Goal: Task Accomplishment & Management: Complete application form

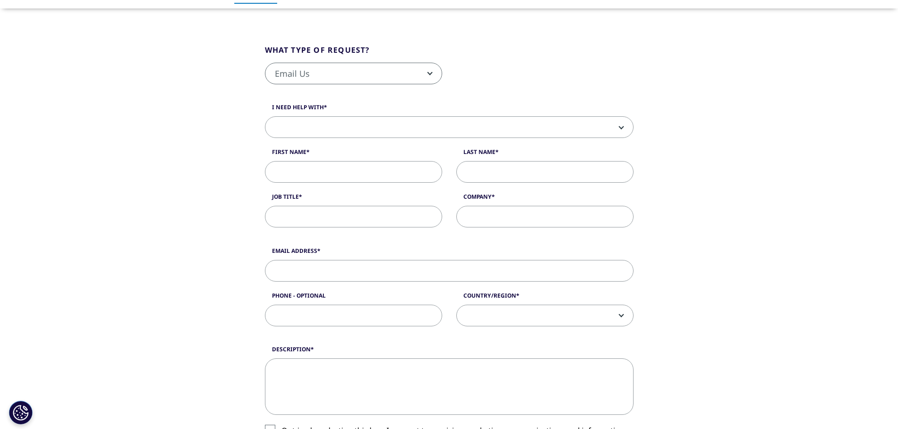
scroll to position [141, 0]
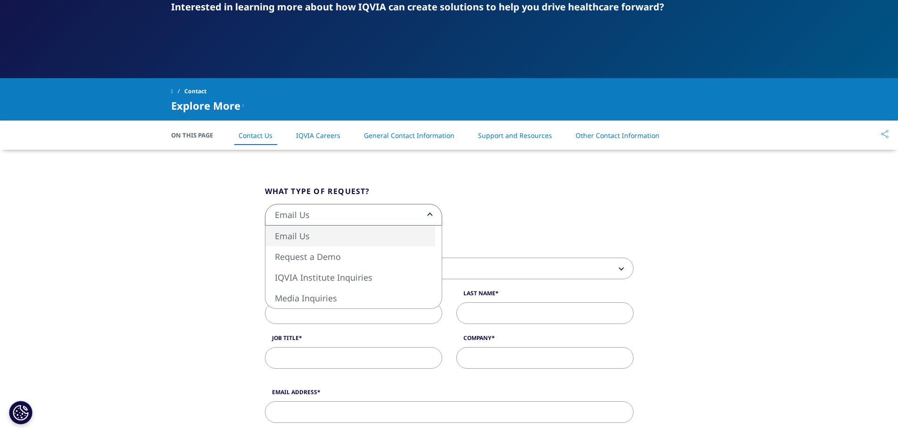
click at [431, 217] on span "Email Us" at bounding box center [353, 216] width 176 height 22
click at [710, 226] on span "Email Us Request a Demo IQVIA Institute Inquiries Media Inquiries" at bounding box center [714, 237] width 898 height 22
click at [554, 210] on div "Email Us Request a Demo IQVIA Institute Inquiries Media Inquiries Email Us" at bounding box center [449, 220] width 383 height 32
click at [616, 264] on span at bounding box center [449, 269] width 368 height 22
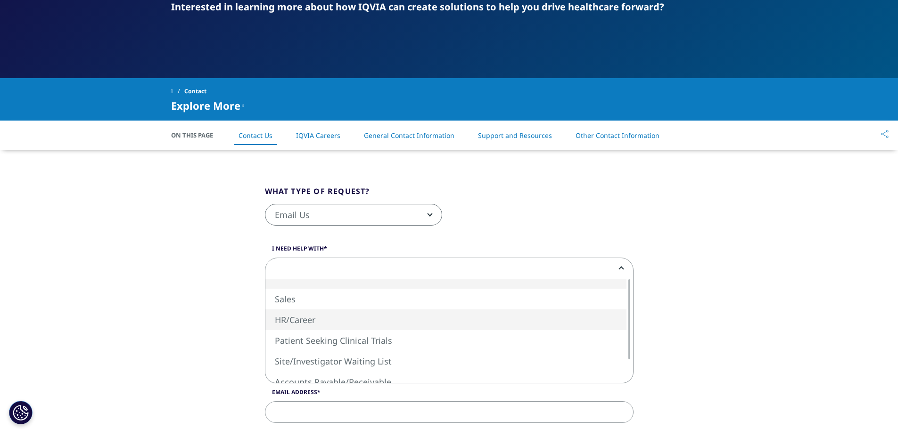
select select "HR/Career"
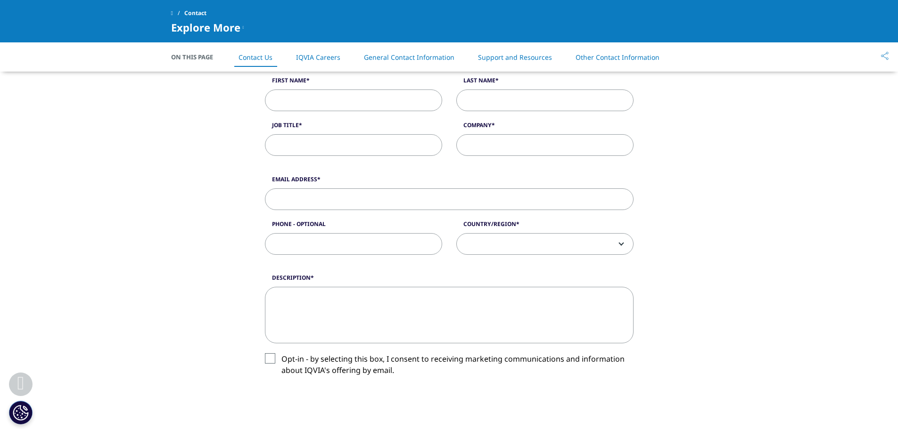
scroll to position [189, 0]
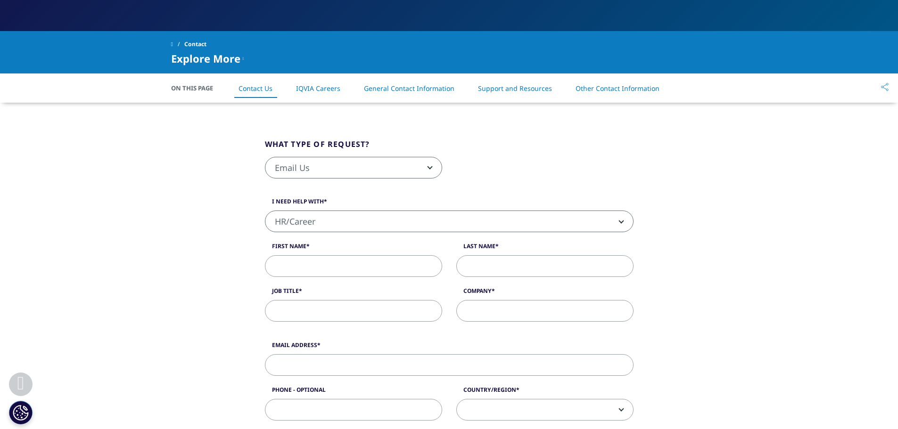
click at [337, 270] on input "First Name" at bounding box center [353, 267] width 177 height 22
type input "[PERSON_NAME]"
click at [514, 263] on input "Last Name" at bounding box center [544, 267] width 177 height 22
type input "[PERSON_NAME]"
click at [358, 317] on input "Job Title" at bounding box center [353, 311] width 177 height 22
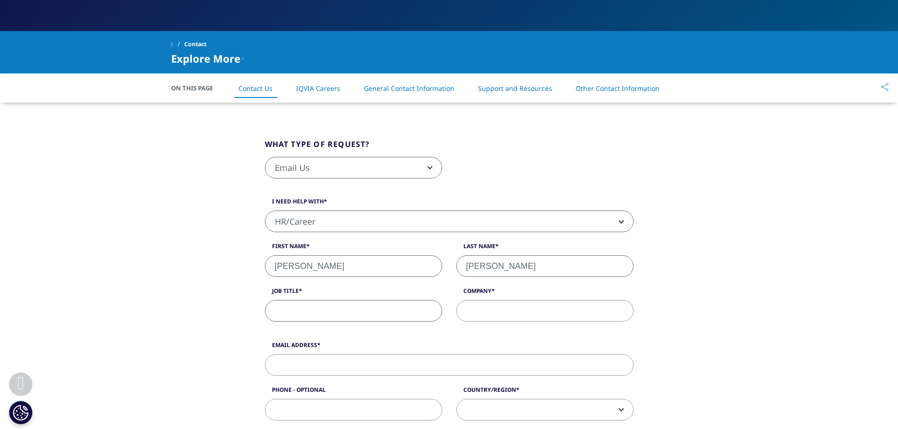
click at [295, 312] on input "Job Title" at bounding box center [353, 311] width 177 height 22
paste input "Clinical Research Associate - Trainee Program"
type input "Clinical Research Associate - Trainee Program"
click at [526, 310] on input "Company" at bounding box center [544, 311] width 177 height 22
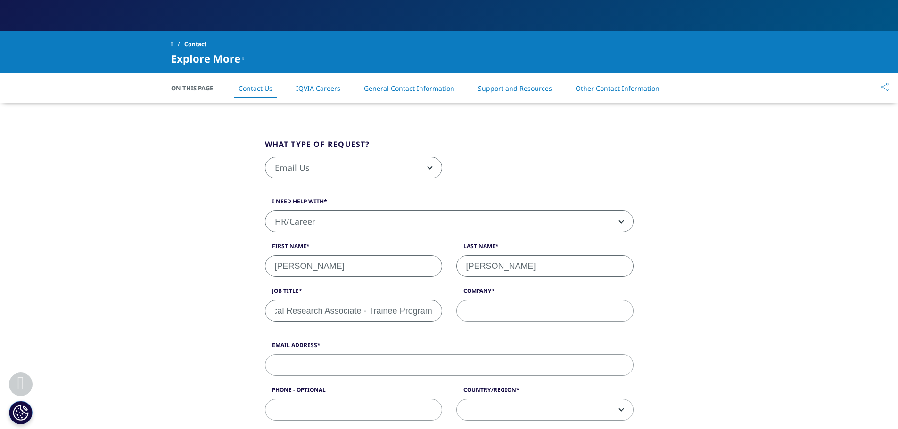
scroll to position [0, 0]
click at [523, 316] on input "Company" at bounding box center [544, 311] width 177 height 22
type input "IQVIA"
click at [343, 358] on input "Email Address" at bounding box center [449, 365] width 369 height 22
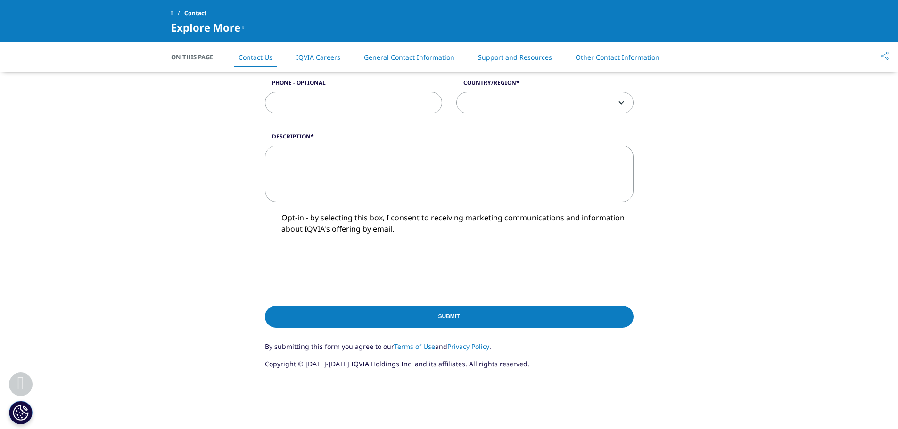
scroll to position [377, 0]
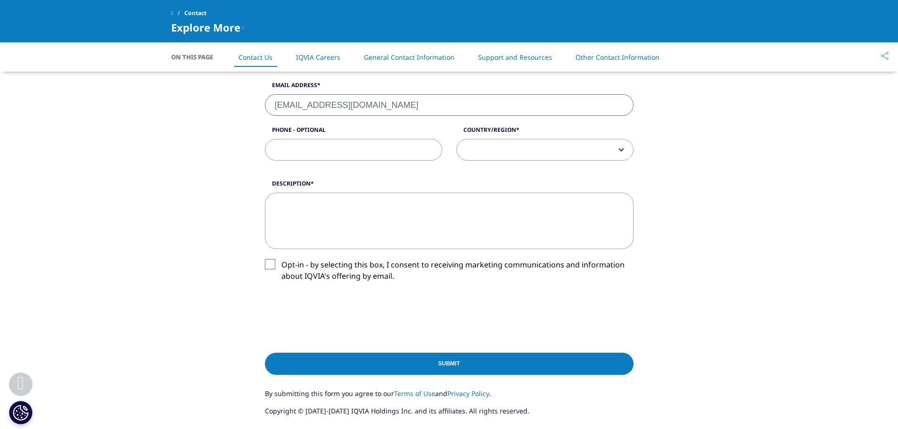
type input "[EMAIL_ADDRESS][DOMAIN_NAME]"
click at [628, 148] on span at bounding box center [545, 151] width 176 height 22
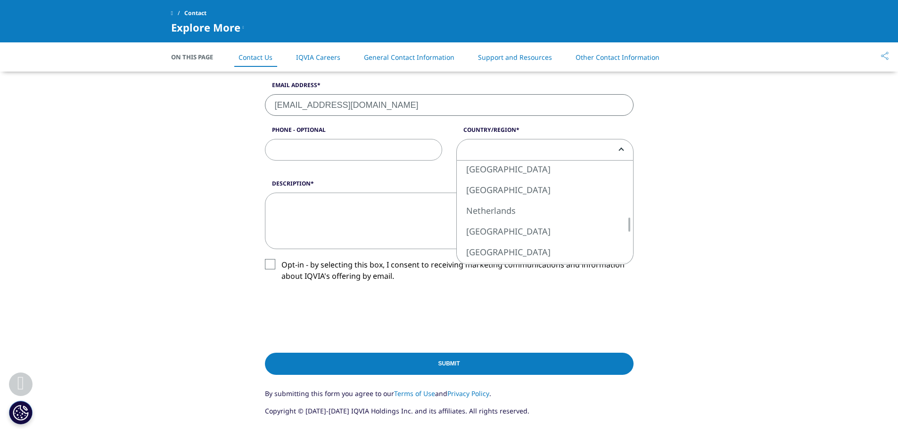
select select "[GEOGRAPHIC_DATA]"
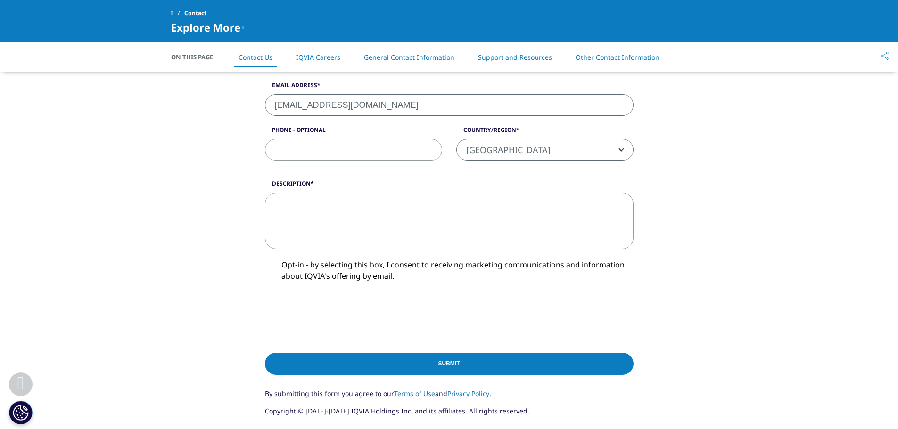
click at [329, 219] on textarea "Description" at bounding box center [449, 221] width 369 height 57
type textarea "H"
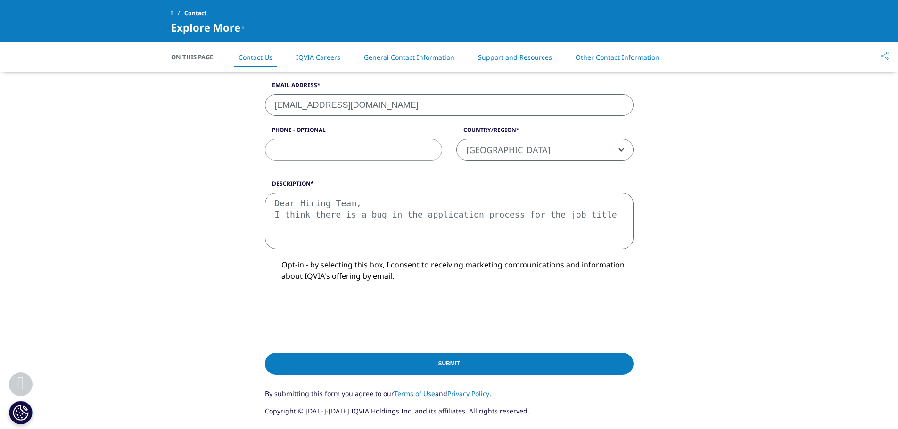
click at [594, 217] on textarea "Dear Hiring Team, I think there is a bug in the application process for the job…" at bounding box center [449, 221] width 369 height 57
paste textarea "Clinical Research Associate - Trainee Program"
click at [275, 226] on textarea "Dear Hiring Team, I think there is a bug in the application process for the job…" at bounding box center [449, 221] width 369 height 57
click at [519, 223] on textarea "Dear Hiring Team, I think there is a bug in the application process for the job…" at bounding box center [449, 221] width 369 height 57
click at [278, 236] on textarea "Dear Hiring Team, I think there is a bug in the application process for the job…" at bounding box center [449, 221] width 369 height 57
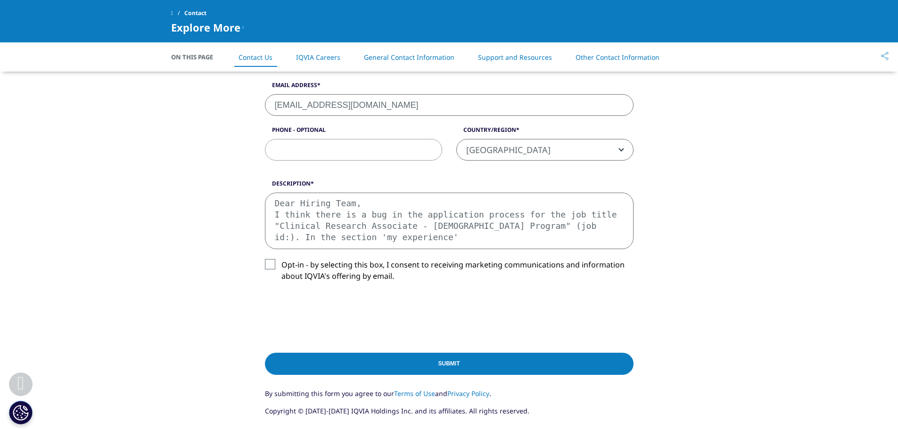
click at [354, 241] on textarea "Dear Hiring Team, I think there is a bug in the application process for the job…" at bounding box center [449, 221] width 369 height 57
click at [345, 239] on textarea "Dear Hiring Team, I think there is a bug in the application process for the job…" at bounding box center [449, 221] width 369 height 57
click at [470, 236] on textarea "Dear Hiring Team, I think there is a bug in the application process for the job…" at bounding box center [449, 221] width 369 height 57
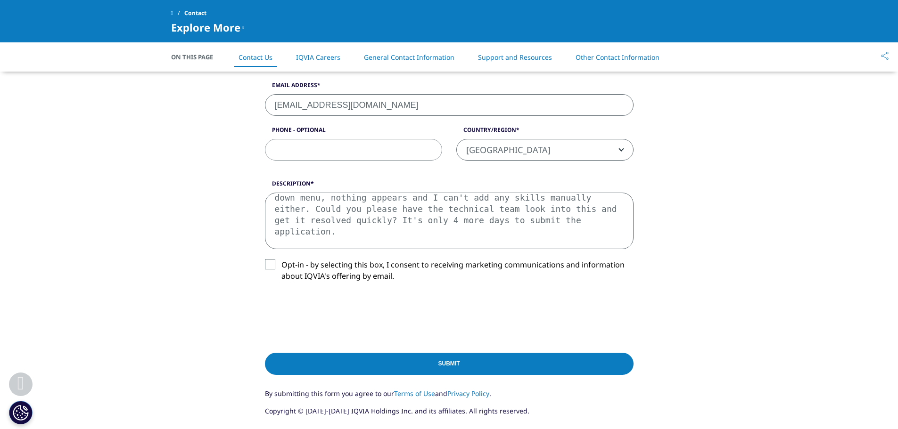
scroll to position [85, 0]
click at [280, 232] on textarea "Dear Hiring Team, I think there is a bug in the application process for the job…" at bounding box center [449, 221] width 369 height 57
click at [269, 259] on div "Description Dear Hiring Team, I think there is a bug in the application process…" at bounding box center [449, 238] width 383 height 117
click at [270, 265] on label "Opt-in - by selecting this box, I consent to receiving marketing communications…" at bounding box center [449, 273] width 369 height 28
click at [281, 259] on input "Opt-in - by selecting this box, I consent to receiving marketing communications…" at bounding box center [281, 259] width 0 height 0
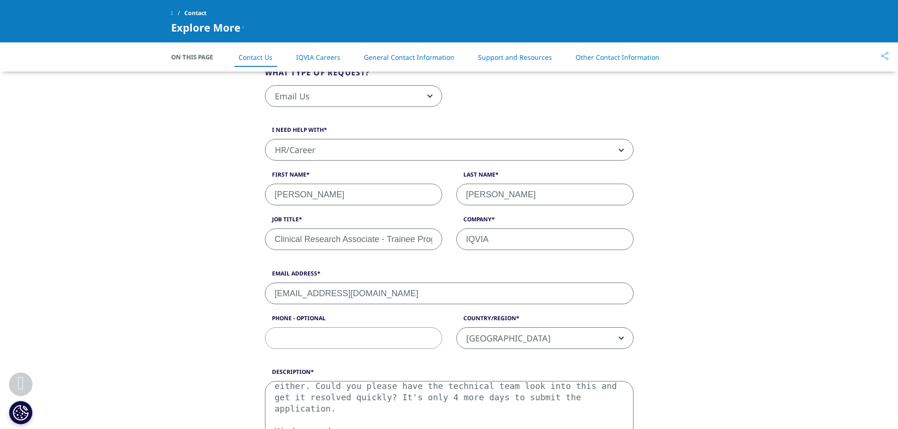
scroll to position [471, 0]
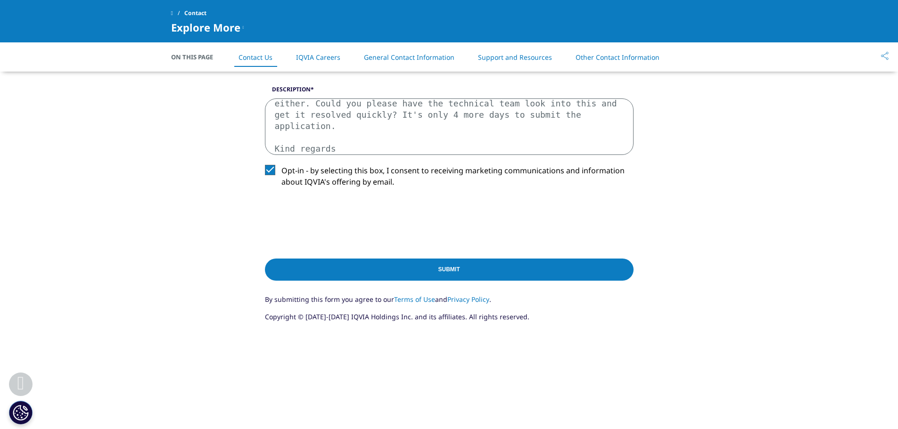
click at [468, 138] on textarea "Dear Hiring Team, I think there is a bug in the application process for the job…" at bounding box center [449, 127] width 369 height 57
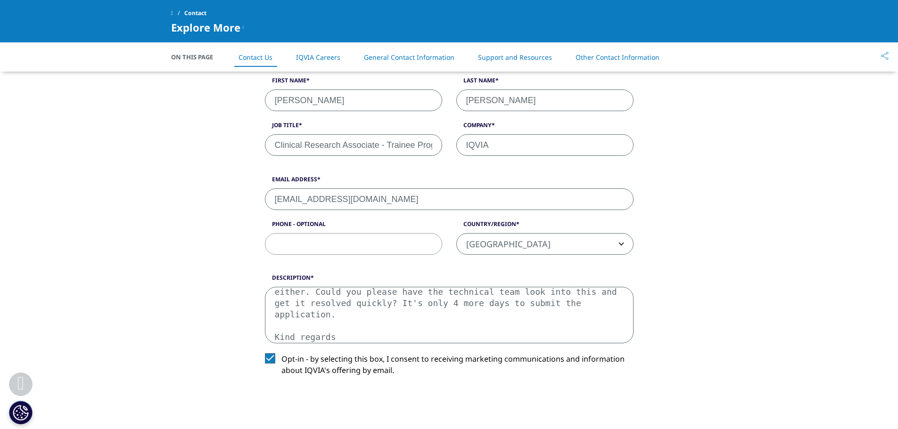
click at [563, 316] on textarea "Dear Hiring Team, I think there is a bug in the application process for the job…" at bounding box center [449, 315] width 369 height 57
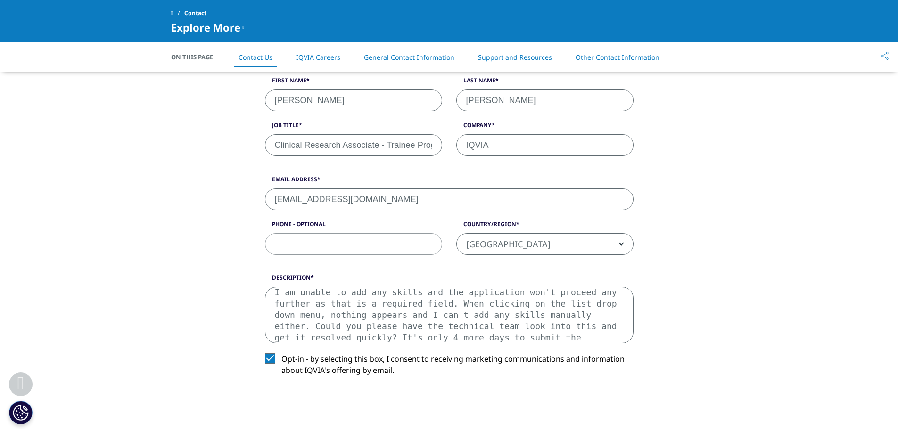
scroll to position [5, 0]
click at [536, 315] on textarea "Dear Hiring Team, I think there is a bug in the application process for the job…" at bounding box center [449, 315] width 369 height 57
paste textarea "job requisition id R1498566"
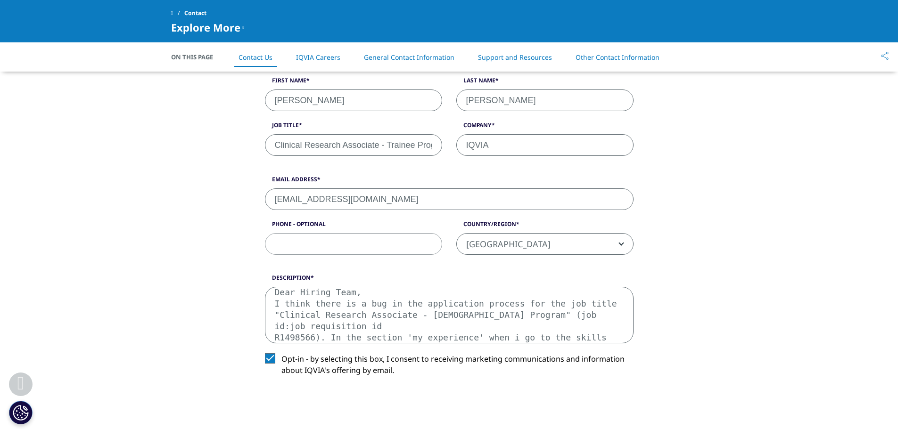
click at [537, 315] on textarea "Dear Hiring Team, I think there is a bug in the application process for the job…" at bounding box center [449, 315] width 369 height 57
click at [586, 316] on textarea "Dear Hiring Team, I think there is a bug in the application process for the job…" at bounding box center [449, 315] width 369 height 57
type textarea "Dear Hiring Team, I think there is a bug in the application process for the job…"
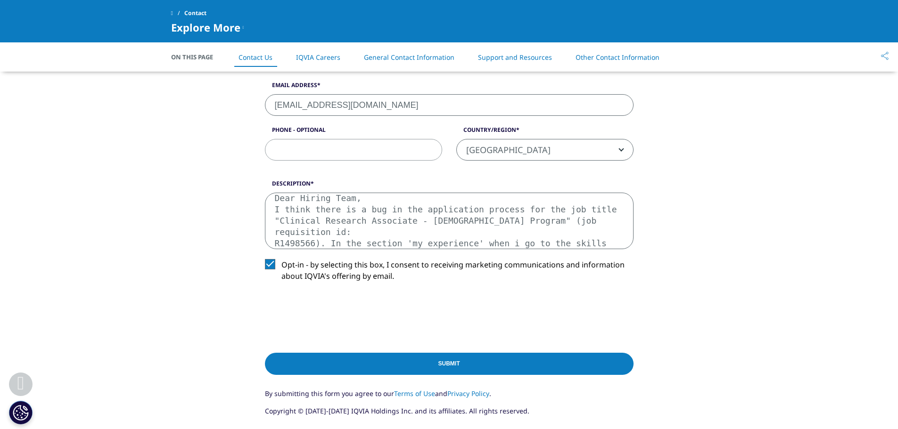
drag, startPoint x: 454, startPoint y: 364, endPoint x: 463, endPoint y: 380, distance: 18.6
click at [454, 364] on input "Submit" at bounding box center [449, 364] width 369 height 22
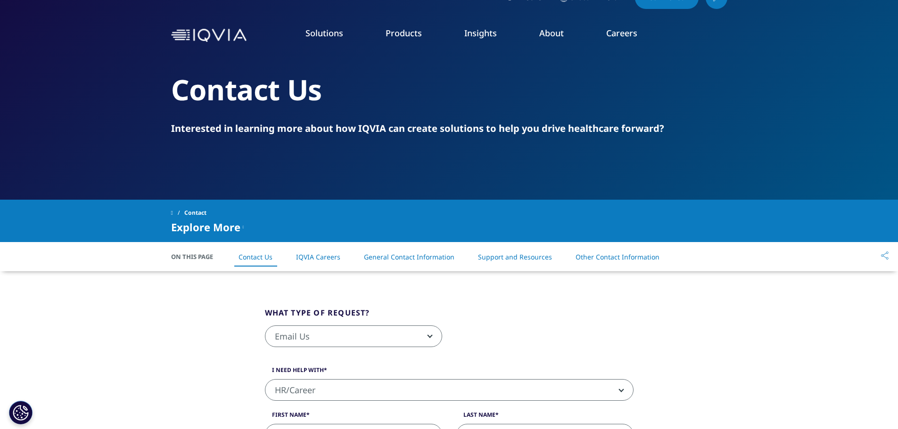
scroll to position [303, 0]
